Goal: Task Accomplishment & Management: Manage account settings

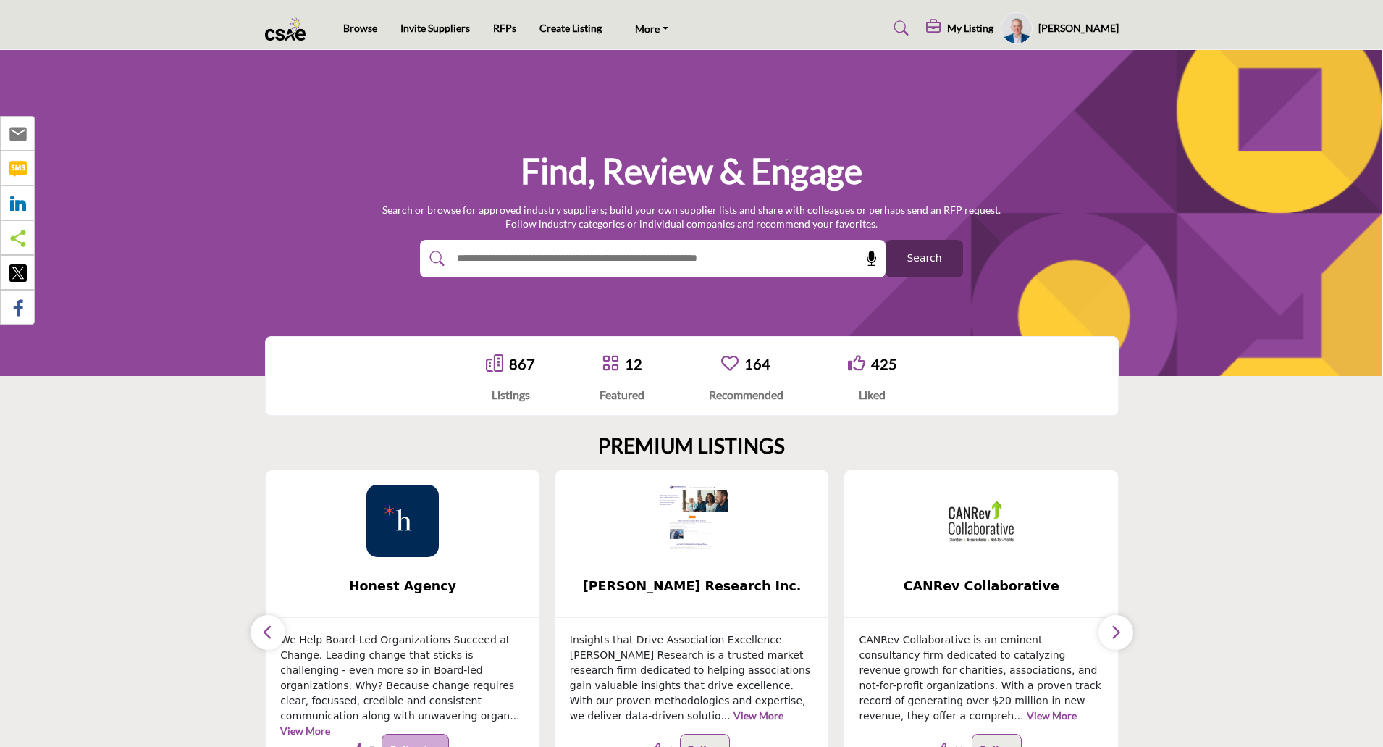
click at [1085, 30] on h5 "[PERSON_NAME]" at bounding box center [1078, 28] width 80 height 14
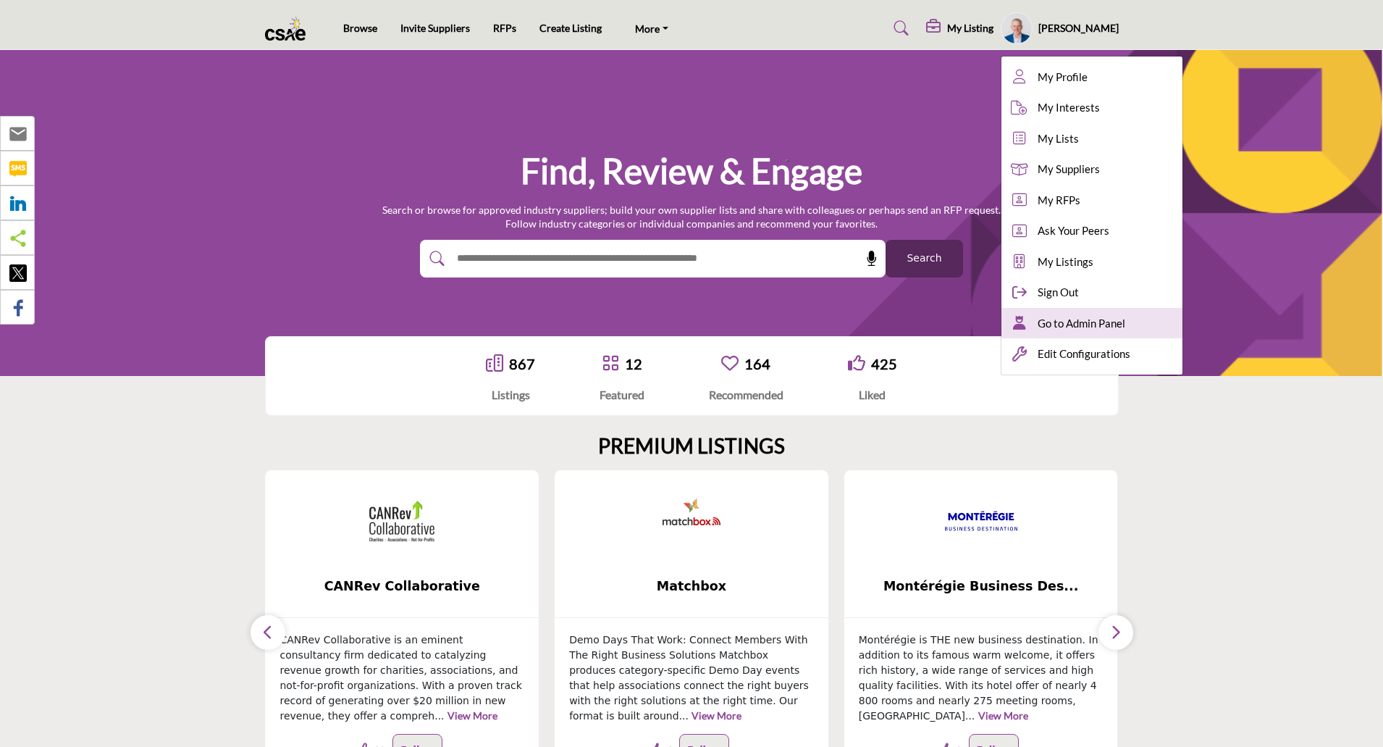
click at [1085, 320] on span "Go to Admin Panel" at bounding box center [1082, 323] width 88 height 17
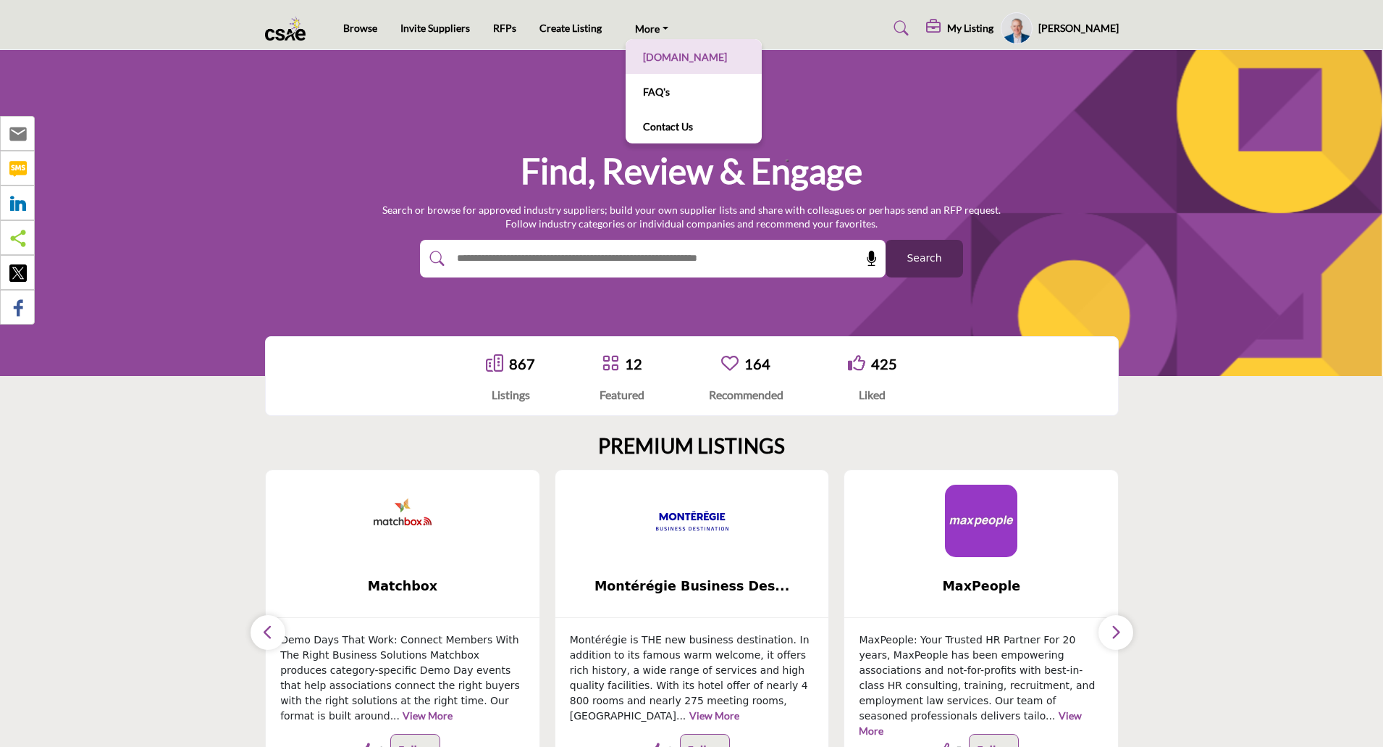
click at [668, 49] on link "[DOMAIN_NAME]" at bounding box center [694, 56] width 122 height 20
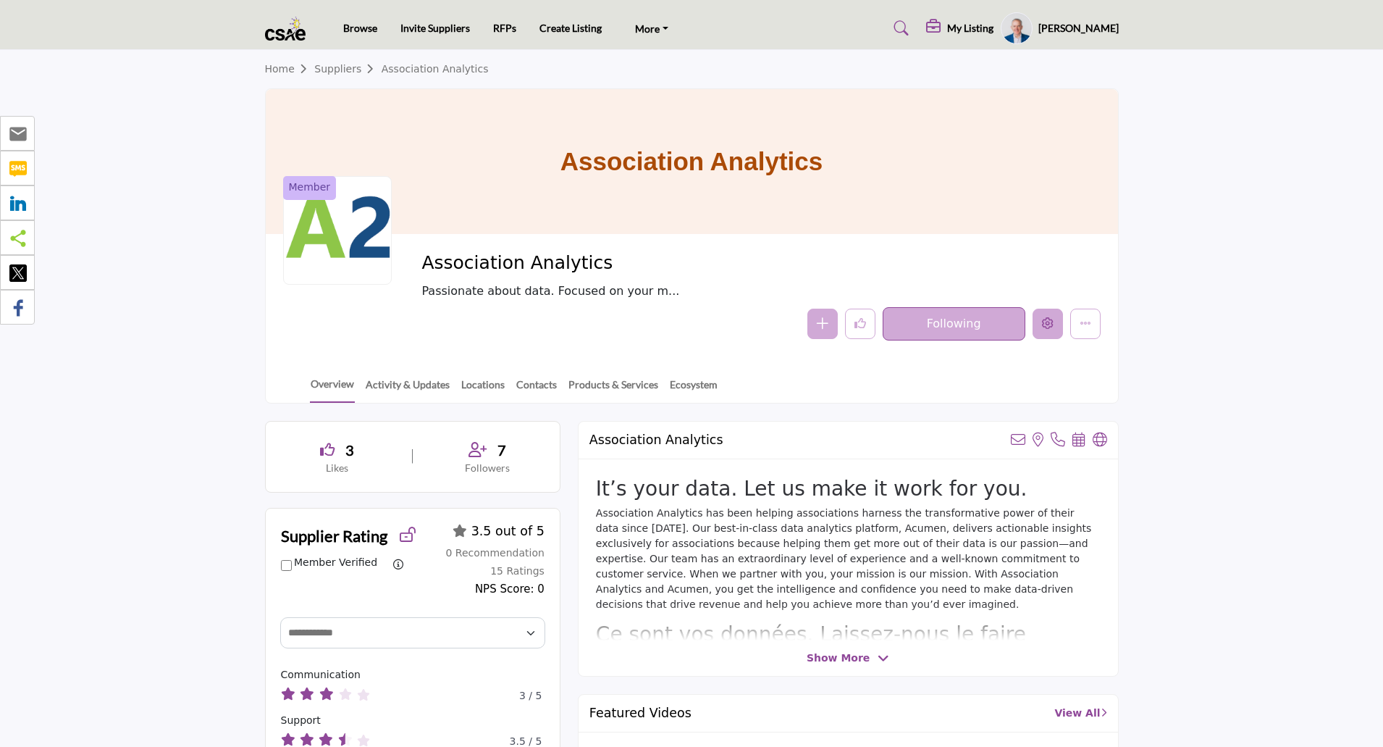
click at [1048, 327] on icon "Edit company" at bounding box center [1048, 323] width 12 height 12
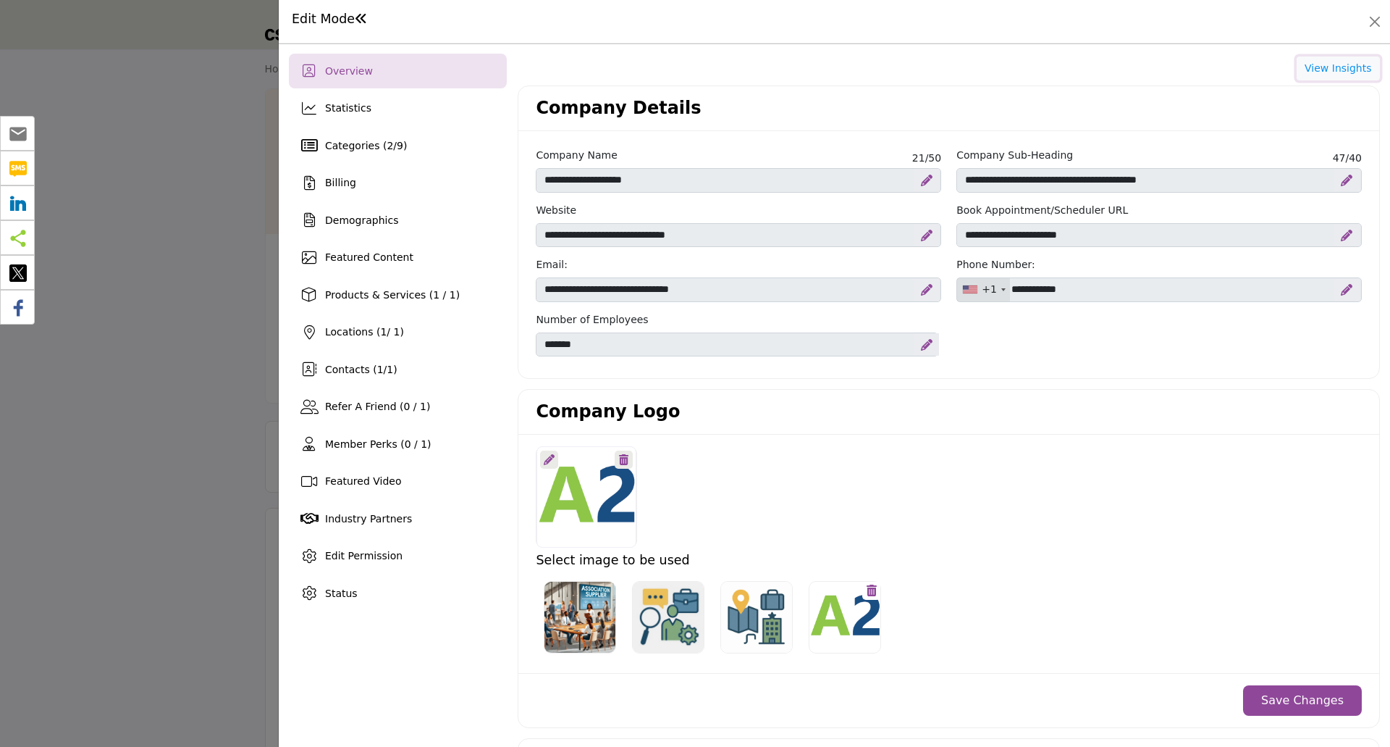
click at [1328, 71] on button "View Insights" at bounding box center [1338, 68] width 83 height 25
